Goal: Task Accomplishment & Management: Complete application form

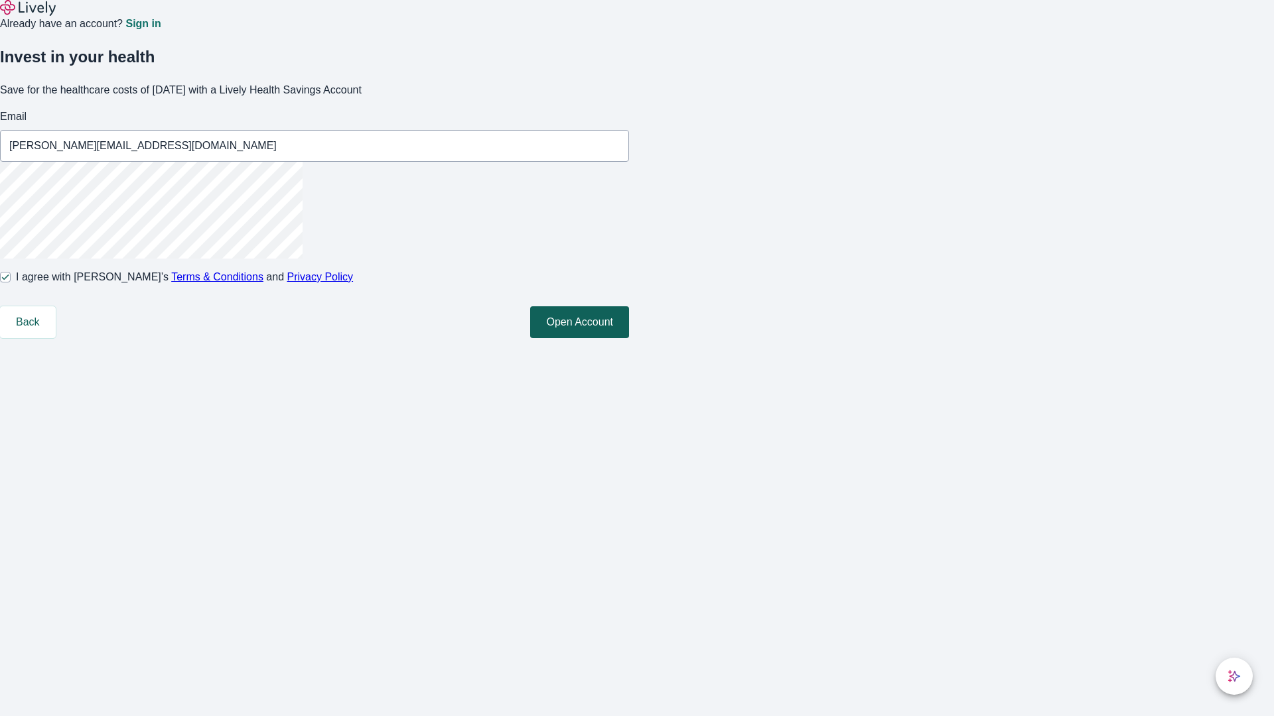
click at [629, 338] on button "Open Account" at bounding box center [579, 322] width 99 height 32
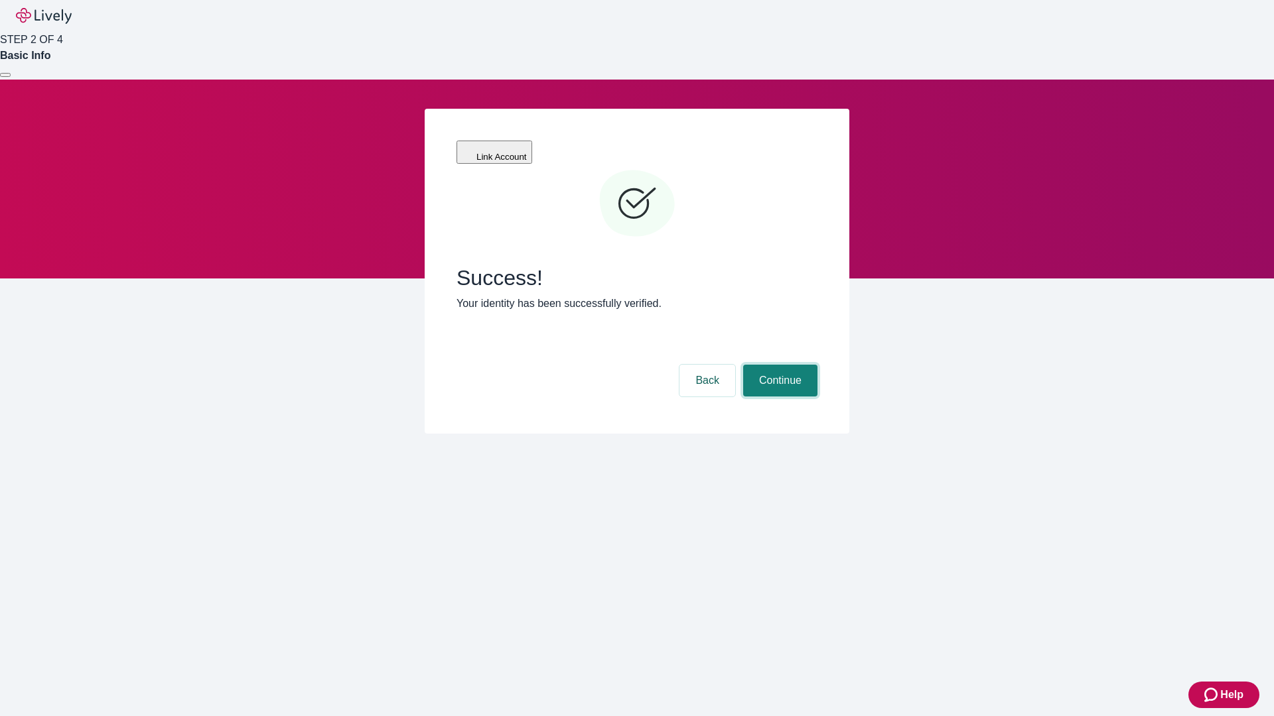
click at [778, 365] on button "Continue" at bounding box center [780, 381] width 74 height 32
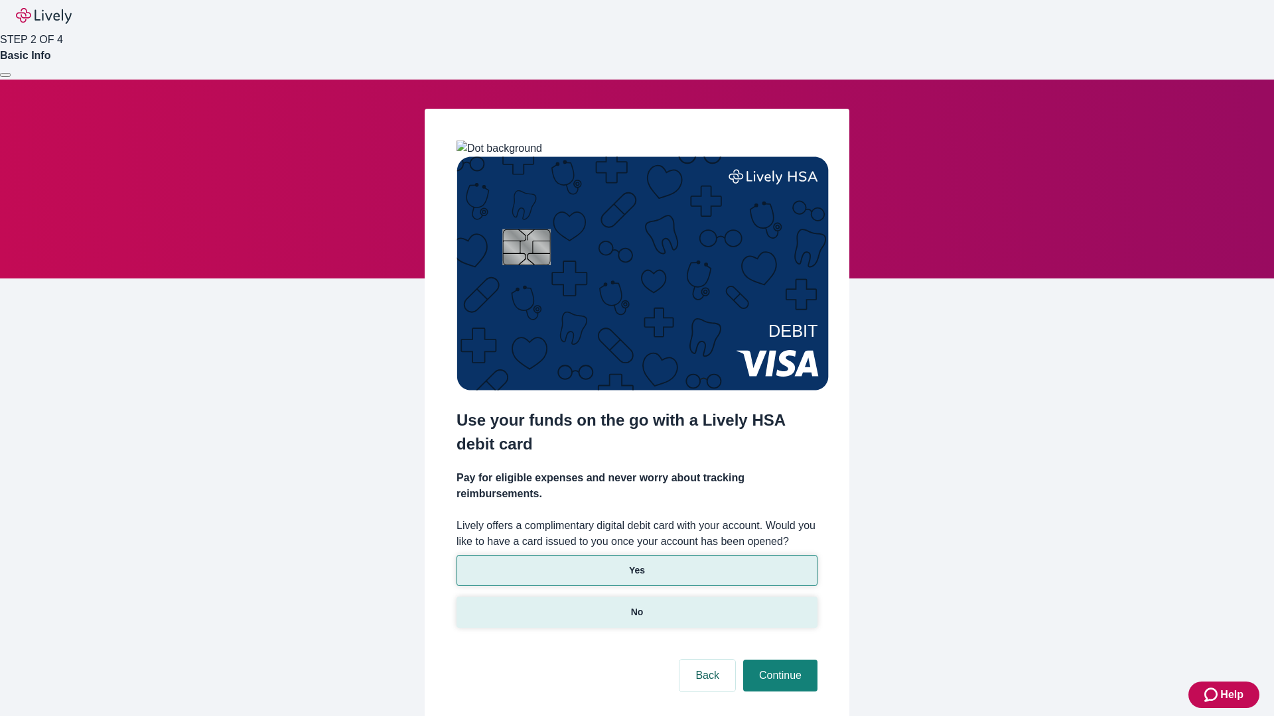
click at [636, 606] on p "No" at bounding box center [637, 613] width 13 height 14
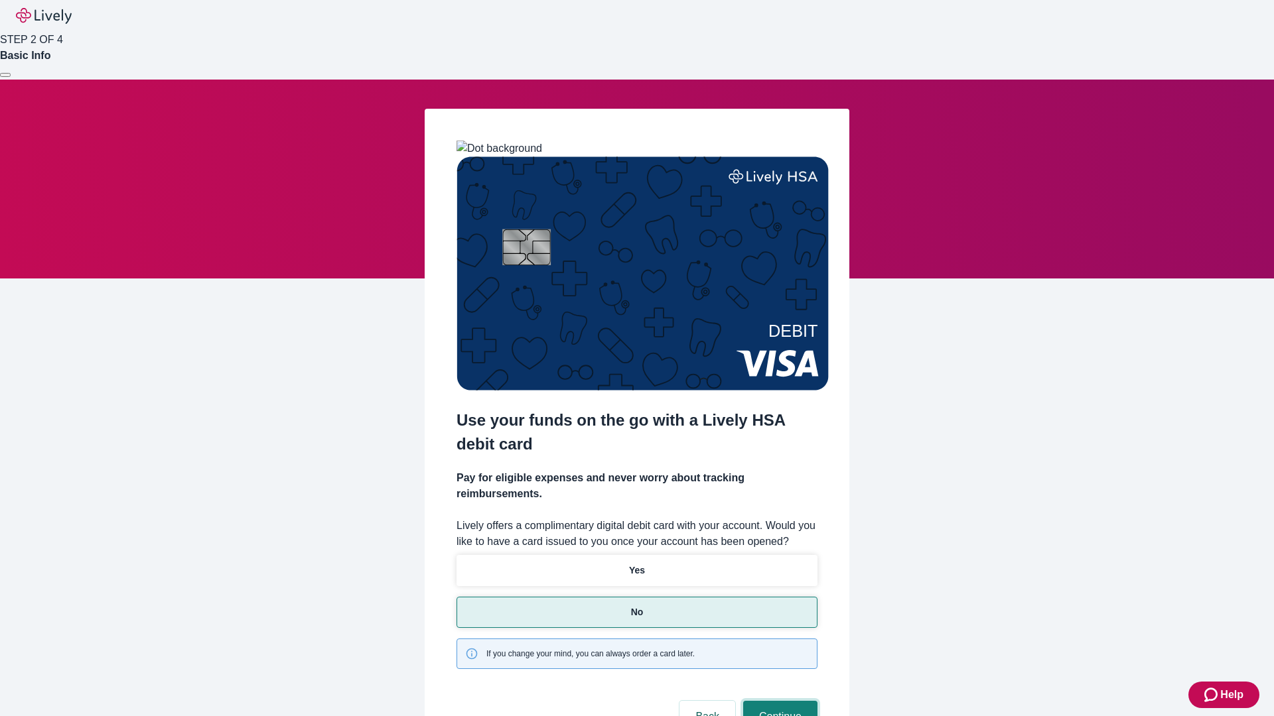
click at [778, 701] on button "Continue" at bounding box center [780, 717] width 74 height 32
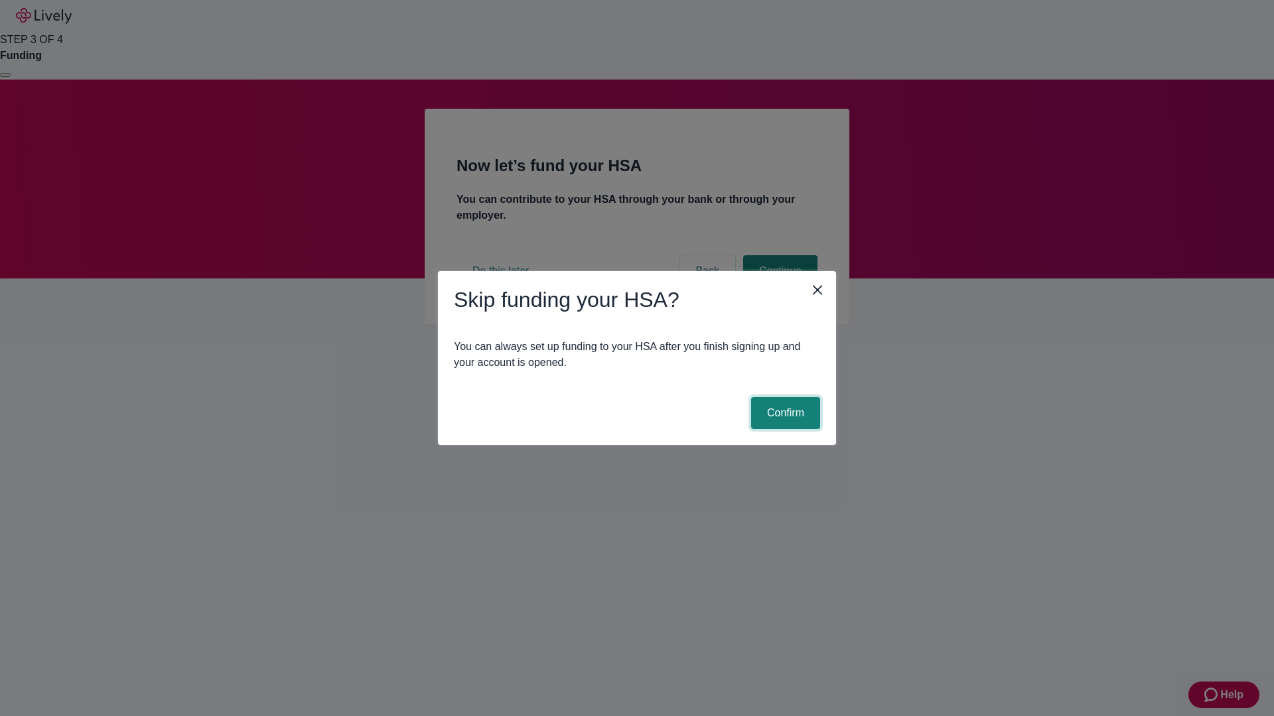
click at [783, 413] on button "Confirm" at bounding box center [785, 413] width 69 height 32
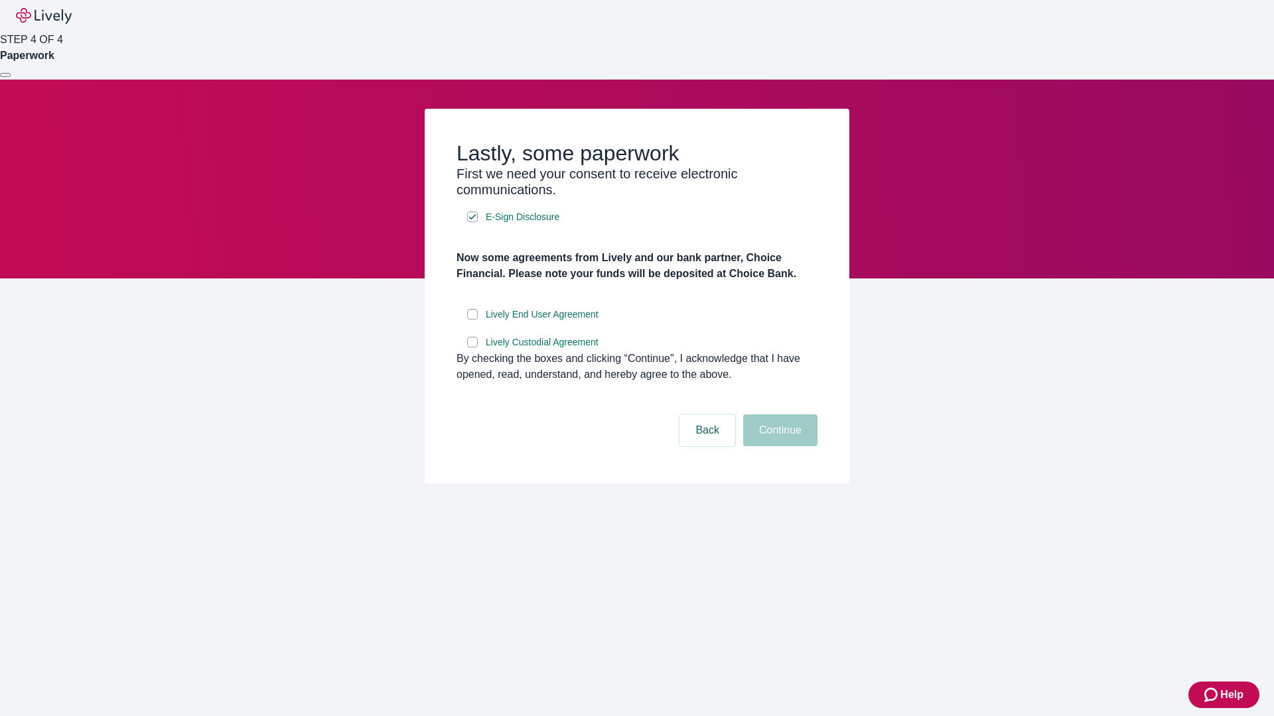
click at [472, 320] on input "Lively End User Agreement" at bounding box center [472, 314] width 11 height 11
checkbox input "true"
click at [472, 348] on input "Lively Custodial Agreement" at bounding box center [472, 342] width 11 height 11
checkbox input "true"
click at [778, 446] on button "Continue" at bounding box center [780, 431] width 74 height 32
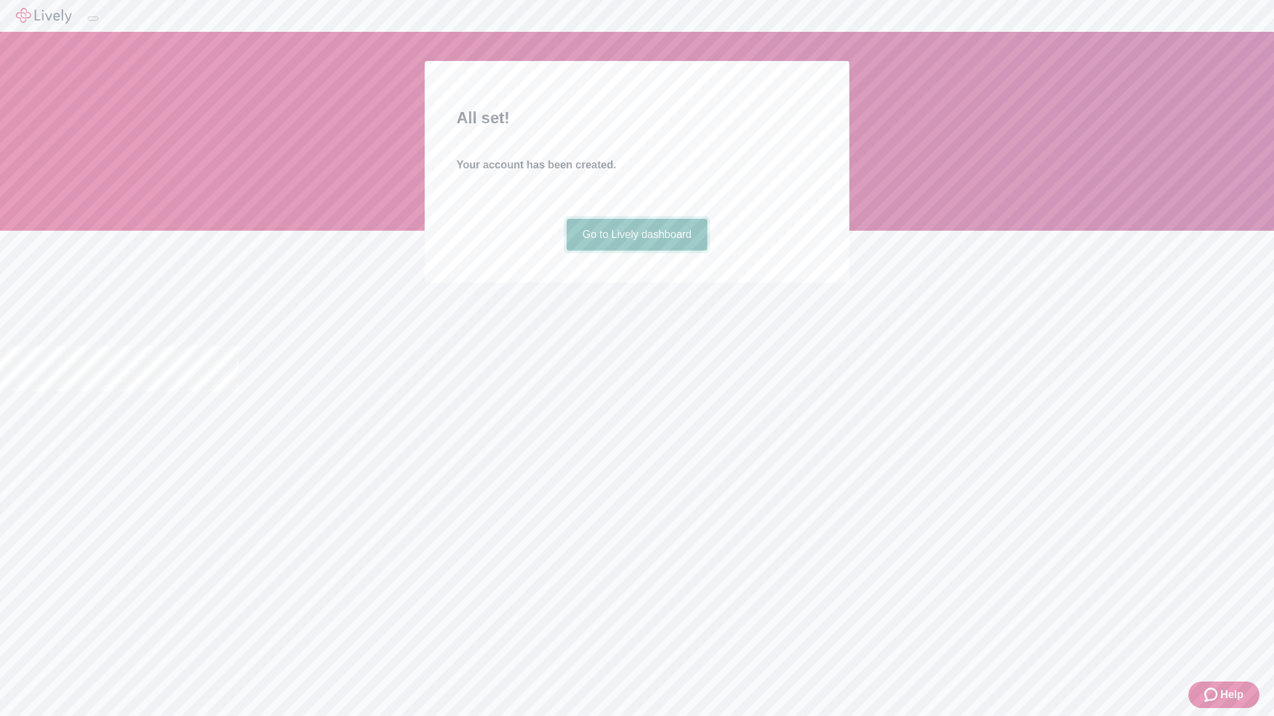
click at [636, 251] on link "Go to Lively dashboard" at bounding box center [637, 235] width 141 height 32
